Goal: Task Accomplishment & Management: Manage account settings

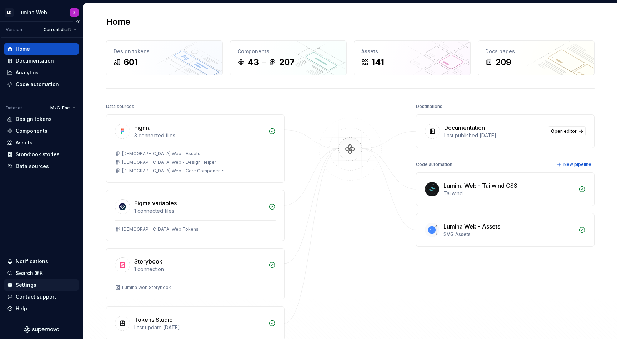
click at [30, 287] on div "Settings" at bounding box center [26, 284] width 21 height 7
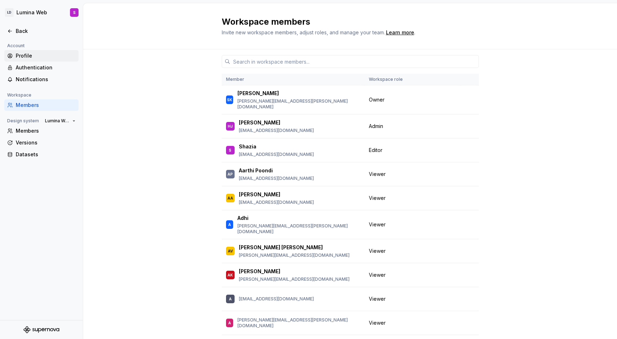
click at [26, 51] on div "Profile" at bounding box center [41, 55] width 74 height 11
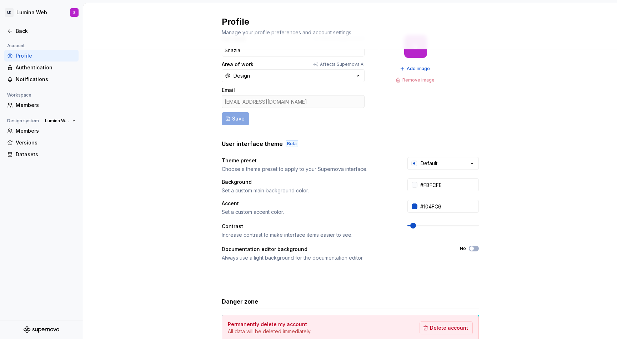
scroll to position [71, 0]
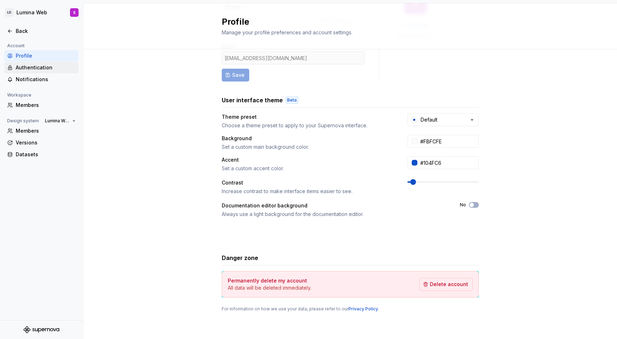
click at [36, 69] on div "Authentication" at bounding box center [46, 67] width 60 height 7
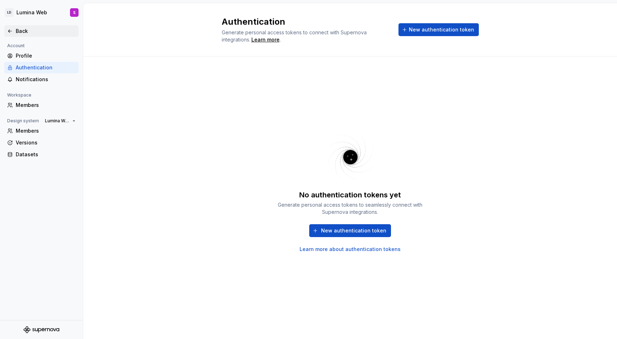
click at [25, 35] on div "Back" at bounding box center [41, 30] width 74 height 11
